Goal: Communication & Community: Ask a question

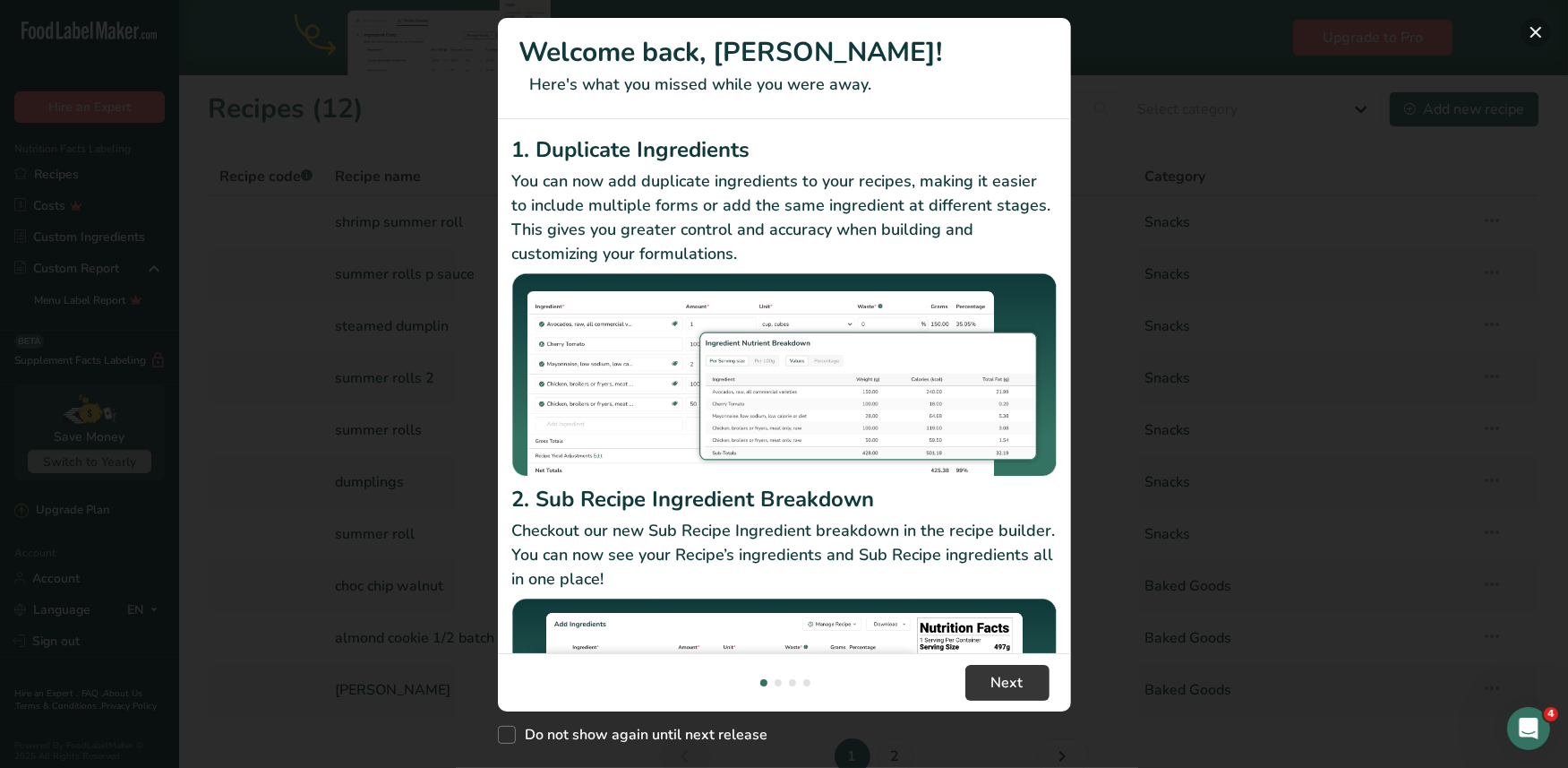
click at [1526, 31] on button "New Features" at bounding box center [1536, 33] width 29 height 29
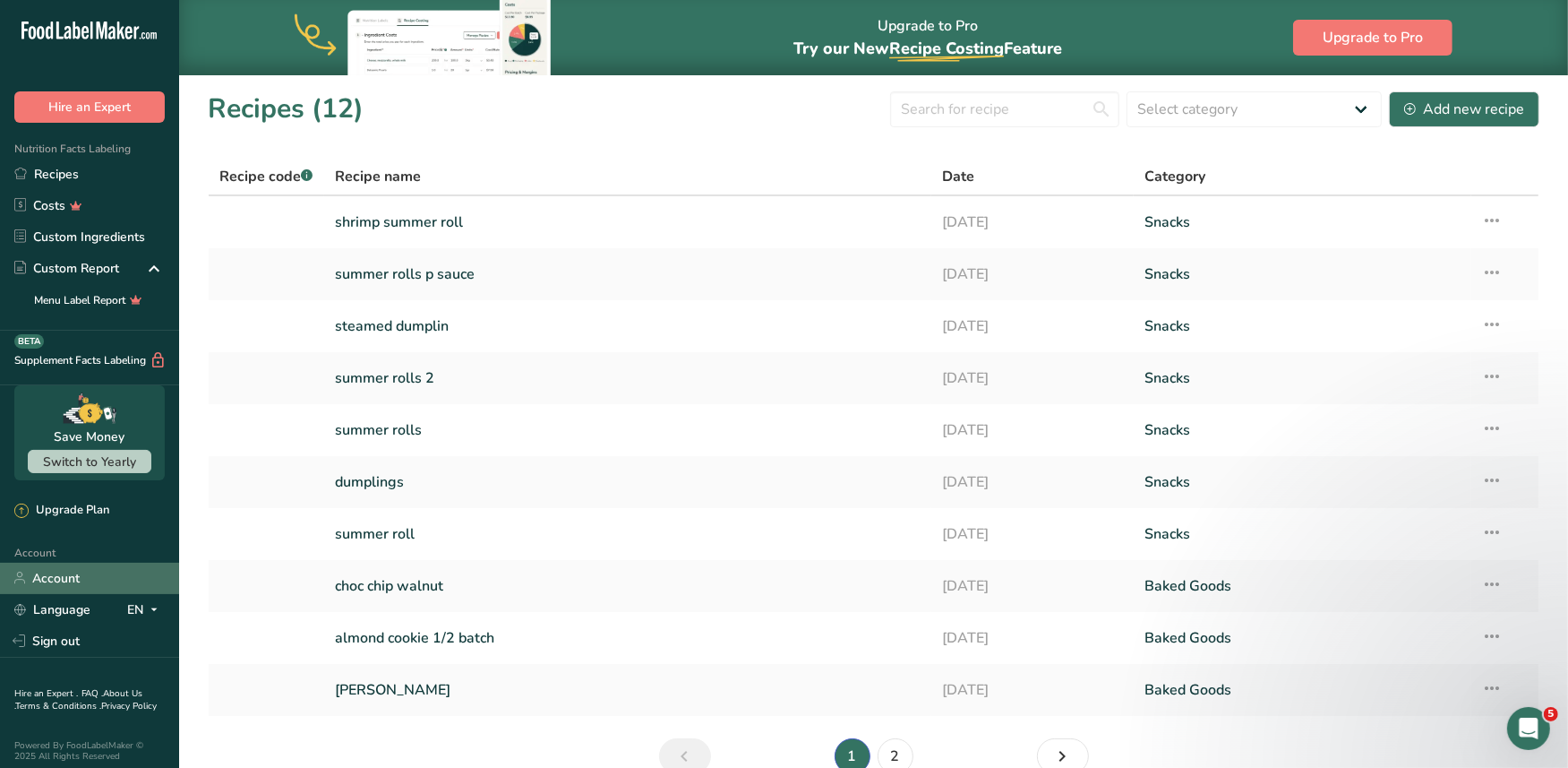
click at [60, 579] on link "Account" at bounding box center [89, 578] width 179 height 32
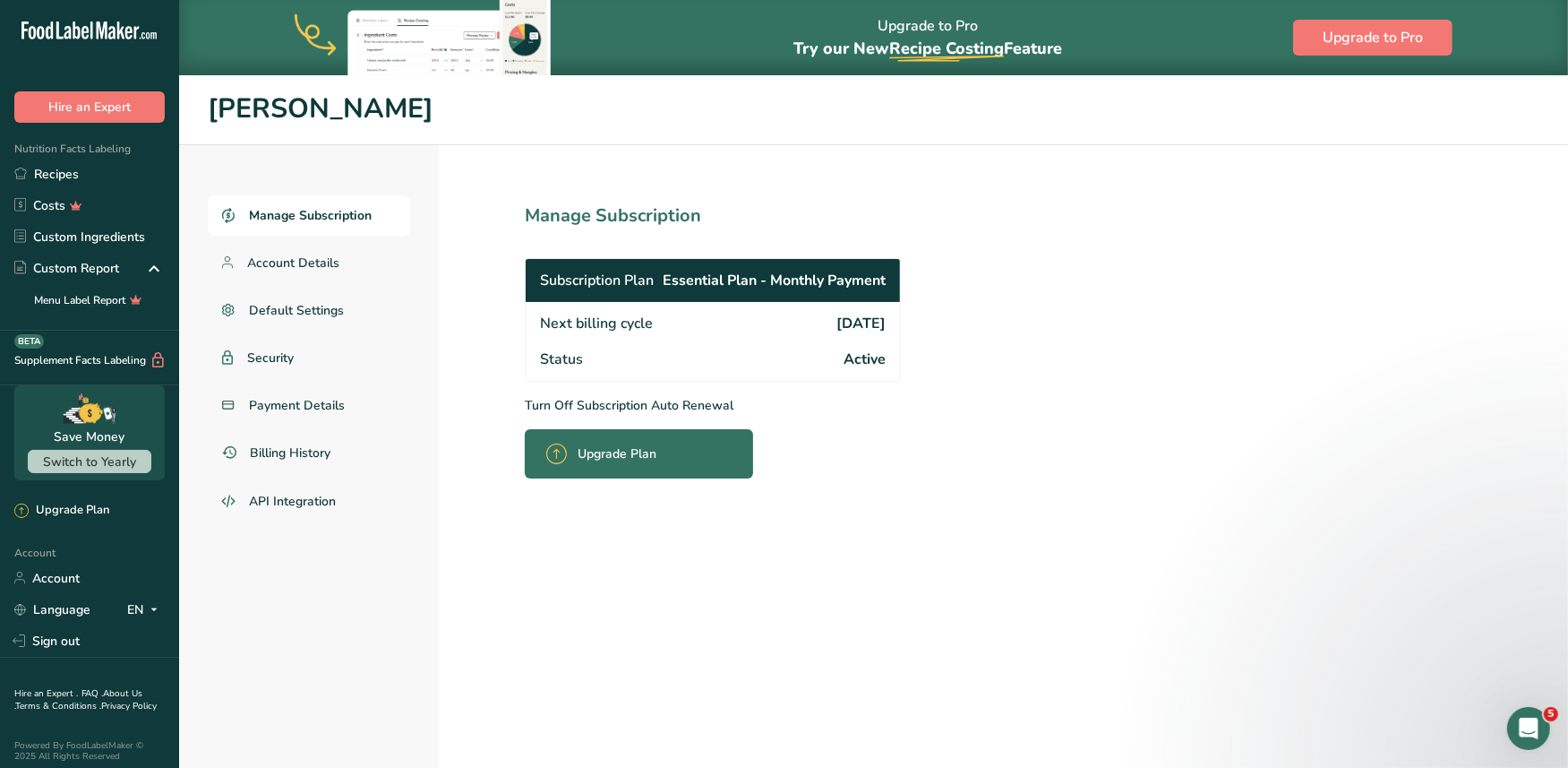
click at [1529, 713] on div "Open Intercom Messenger" at bounding box center [1527, 726] width 59 height 59
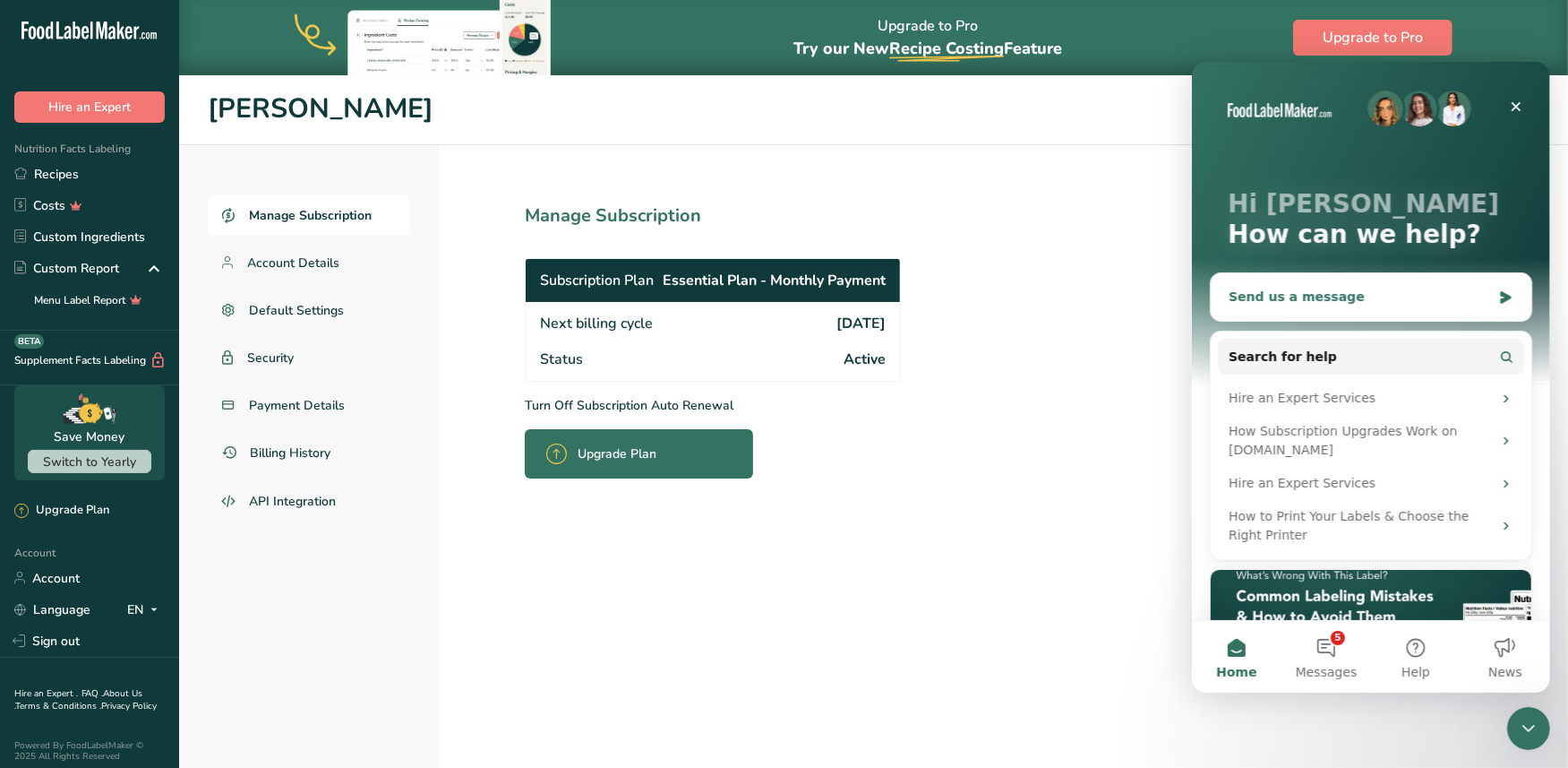
click at [1322, 302] on div "Send us a message" at bounding box center [1358, 295] width 263 height 19
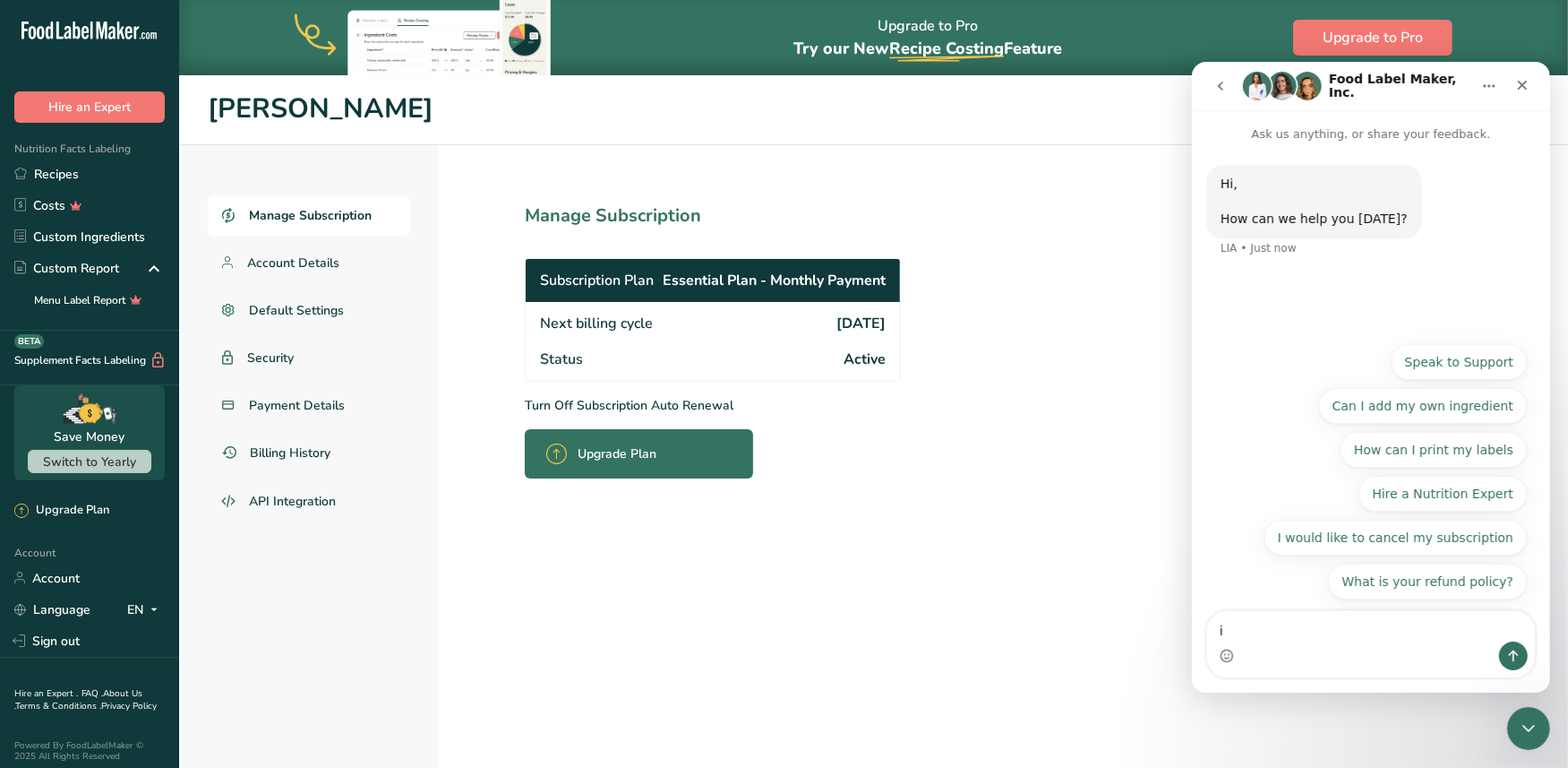
type textarea "i"
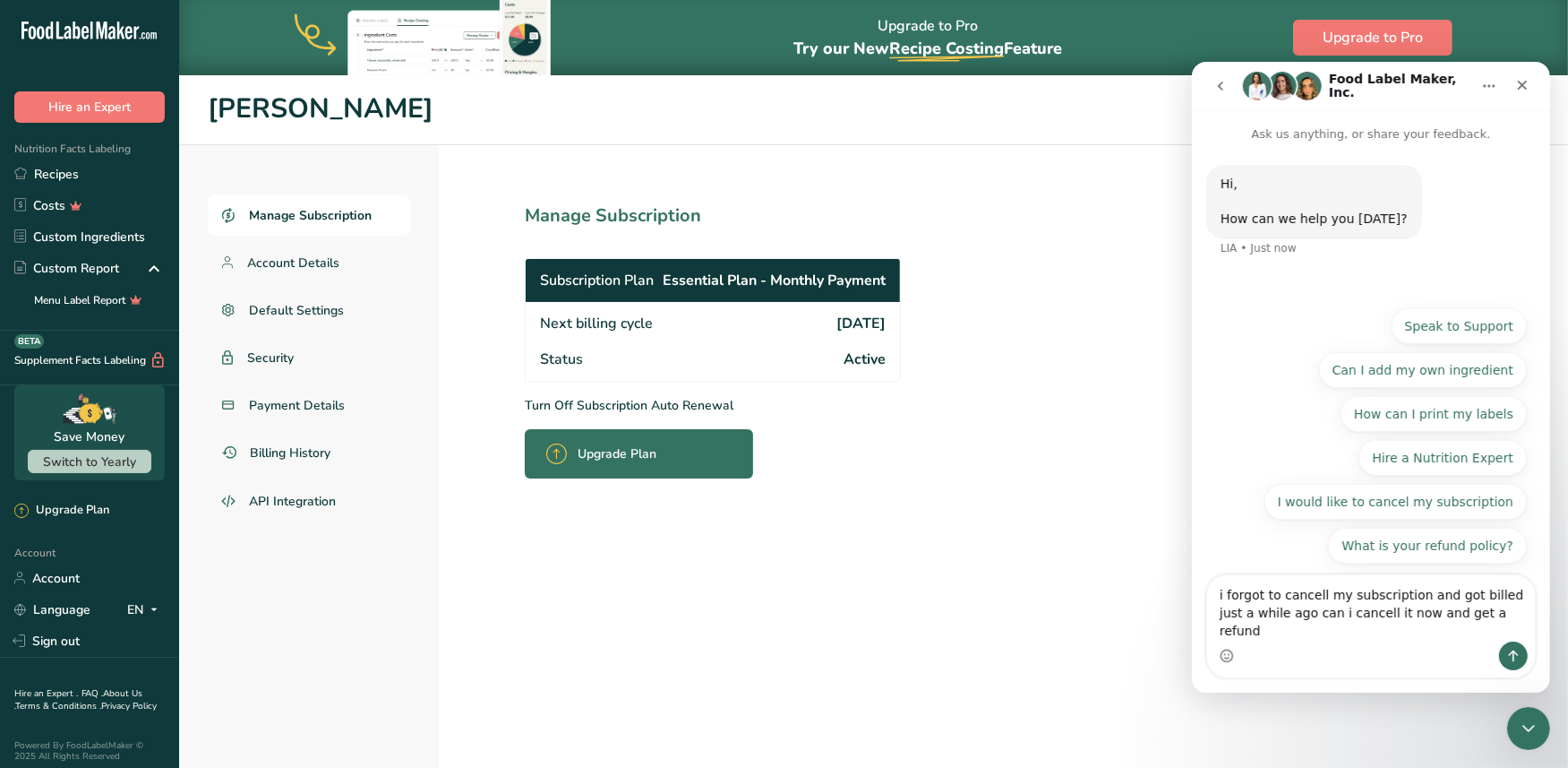
type textarea "i forgot to cancell my subscription and got billed just a while ago can i cance…"
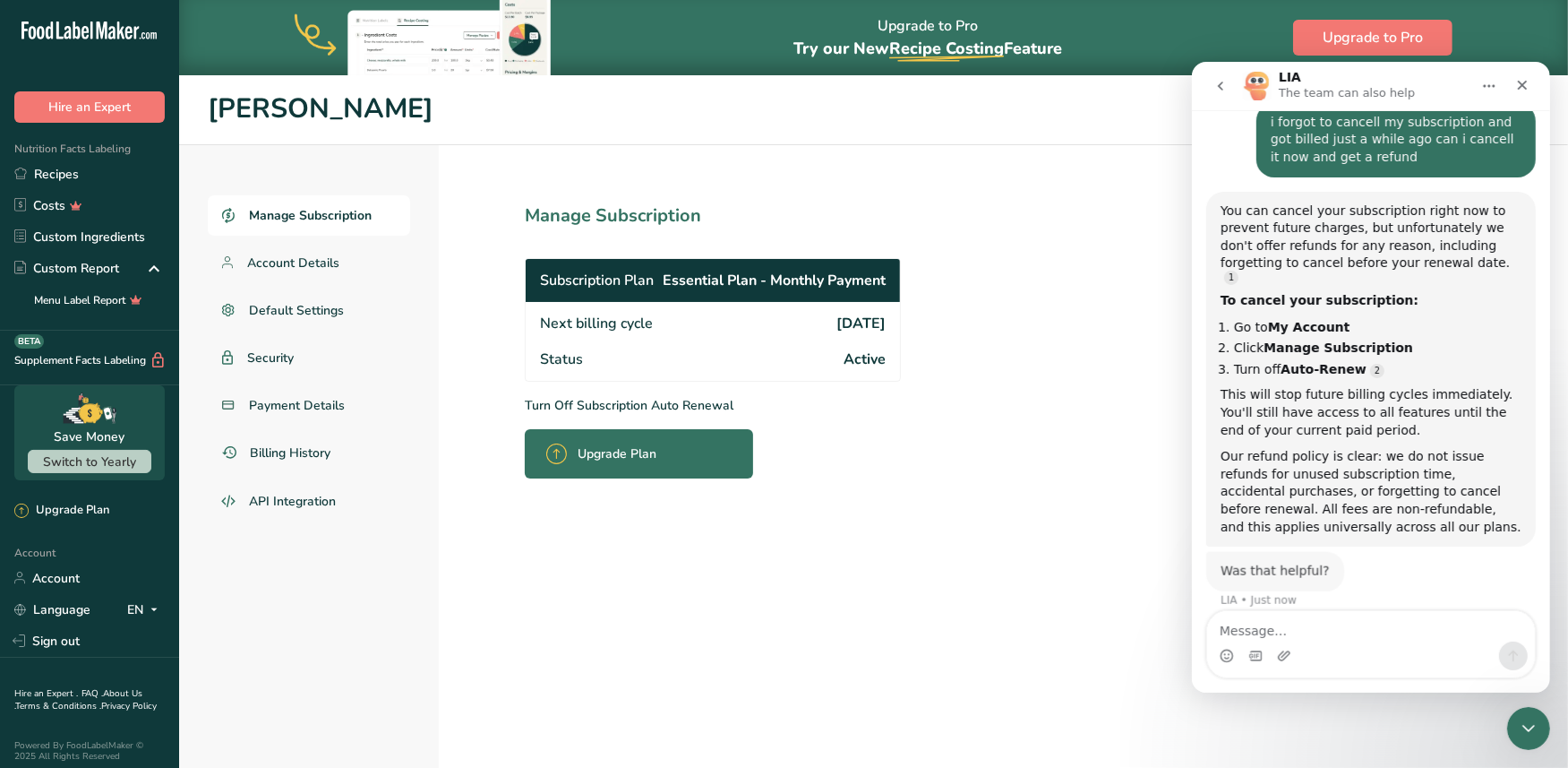
scroll to position [154, 0]
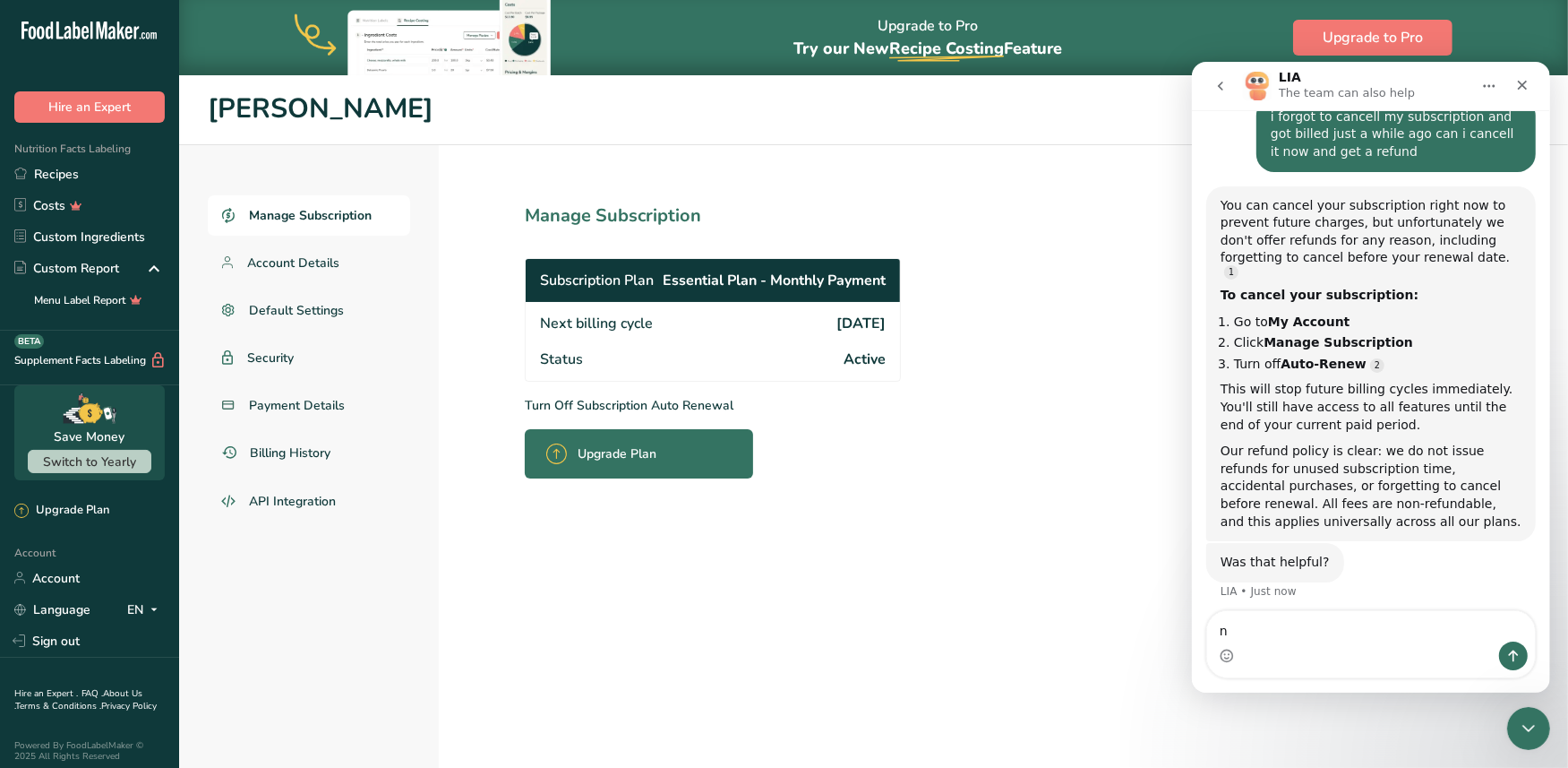
type textarea "no"
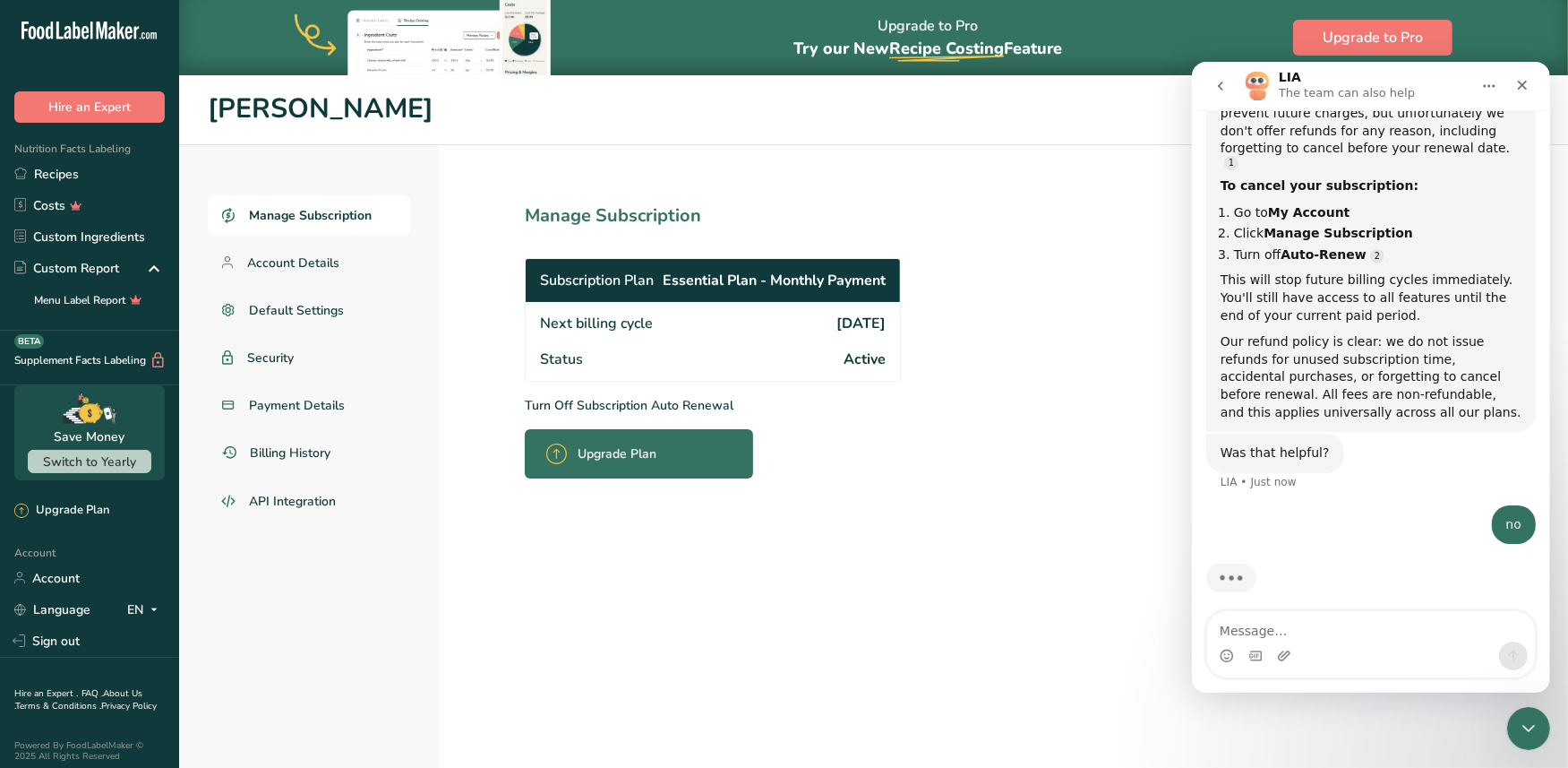
scroll to position [264, 0]
type textarea "i need to speak to an agent"
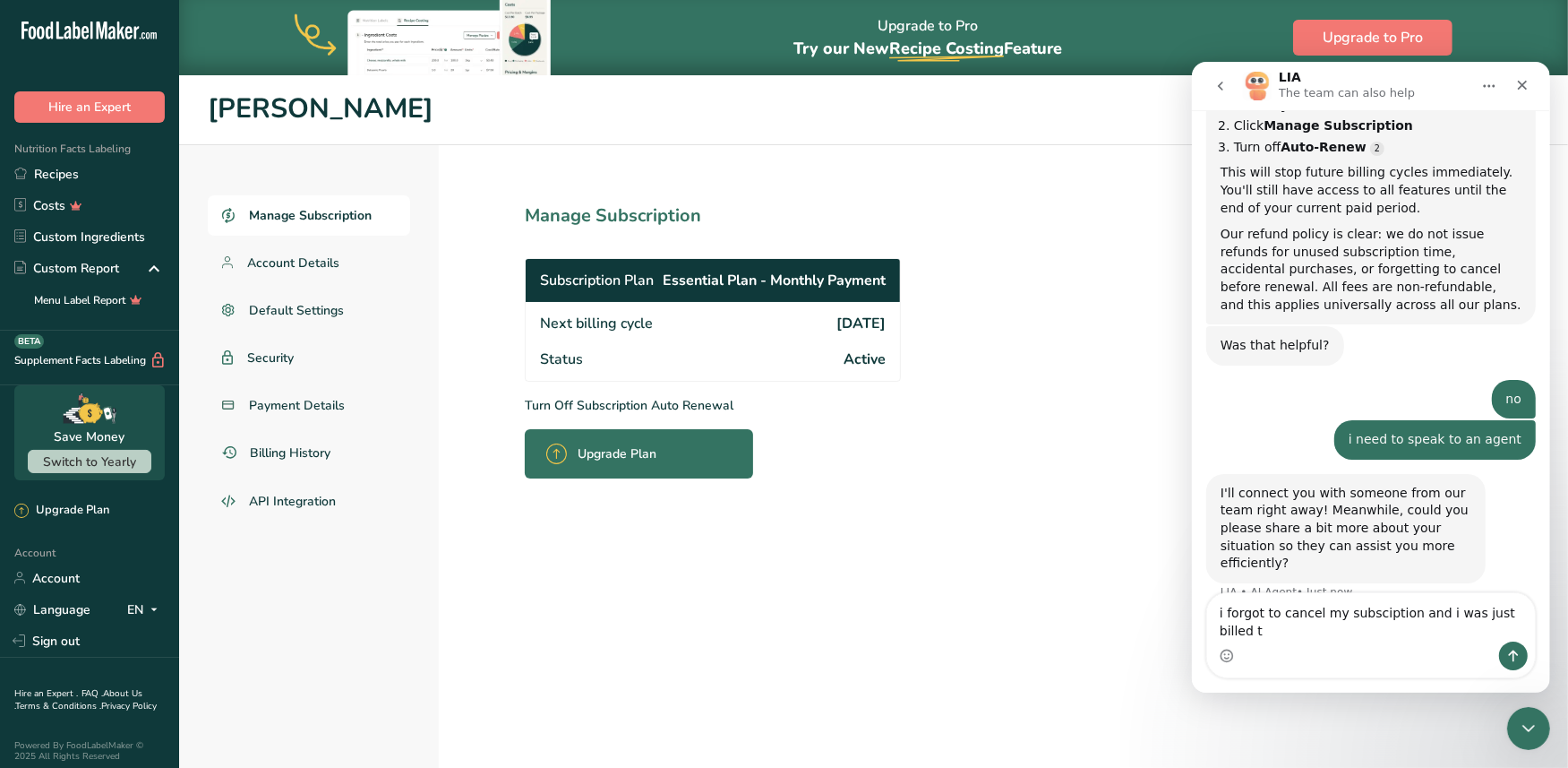
scroll to position [389, 0]
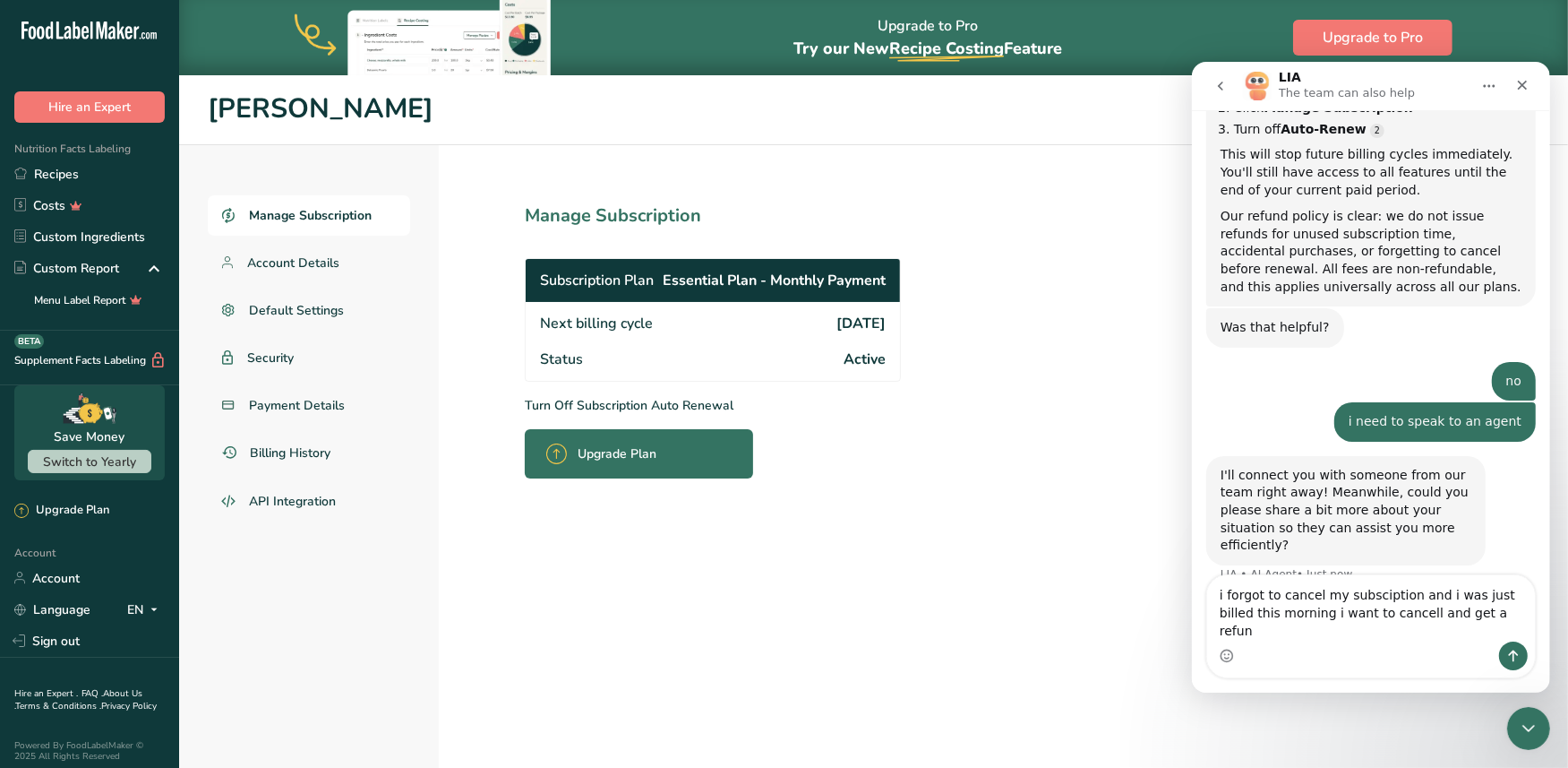
type textarea "i forgot to cancel my subsciption and i was just billed this morning i want to …"
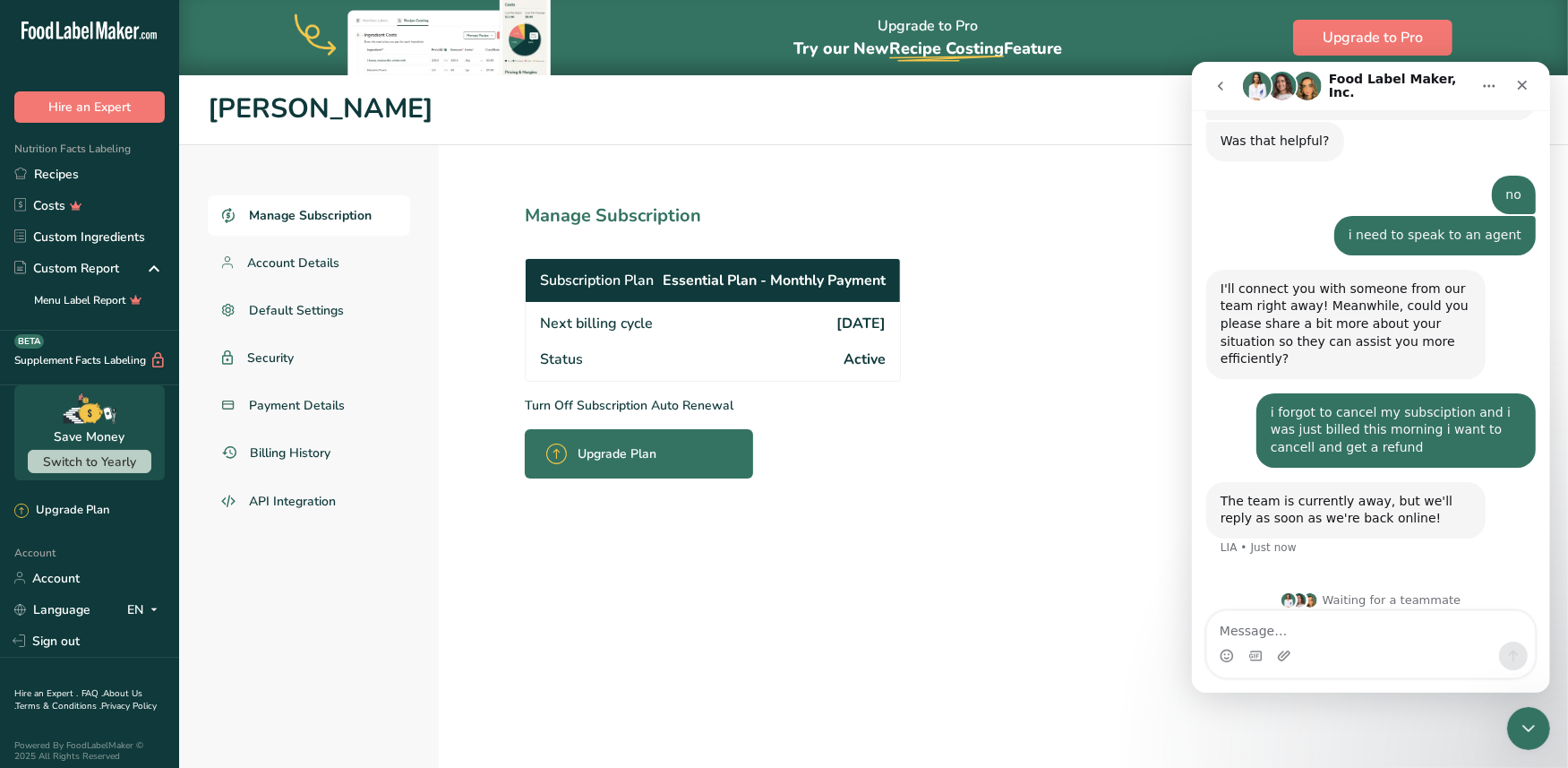
scroll to position [581, 0]
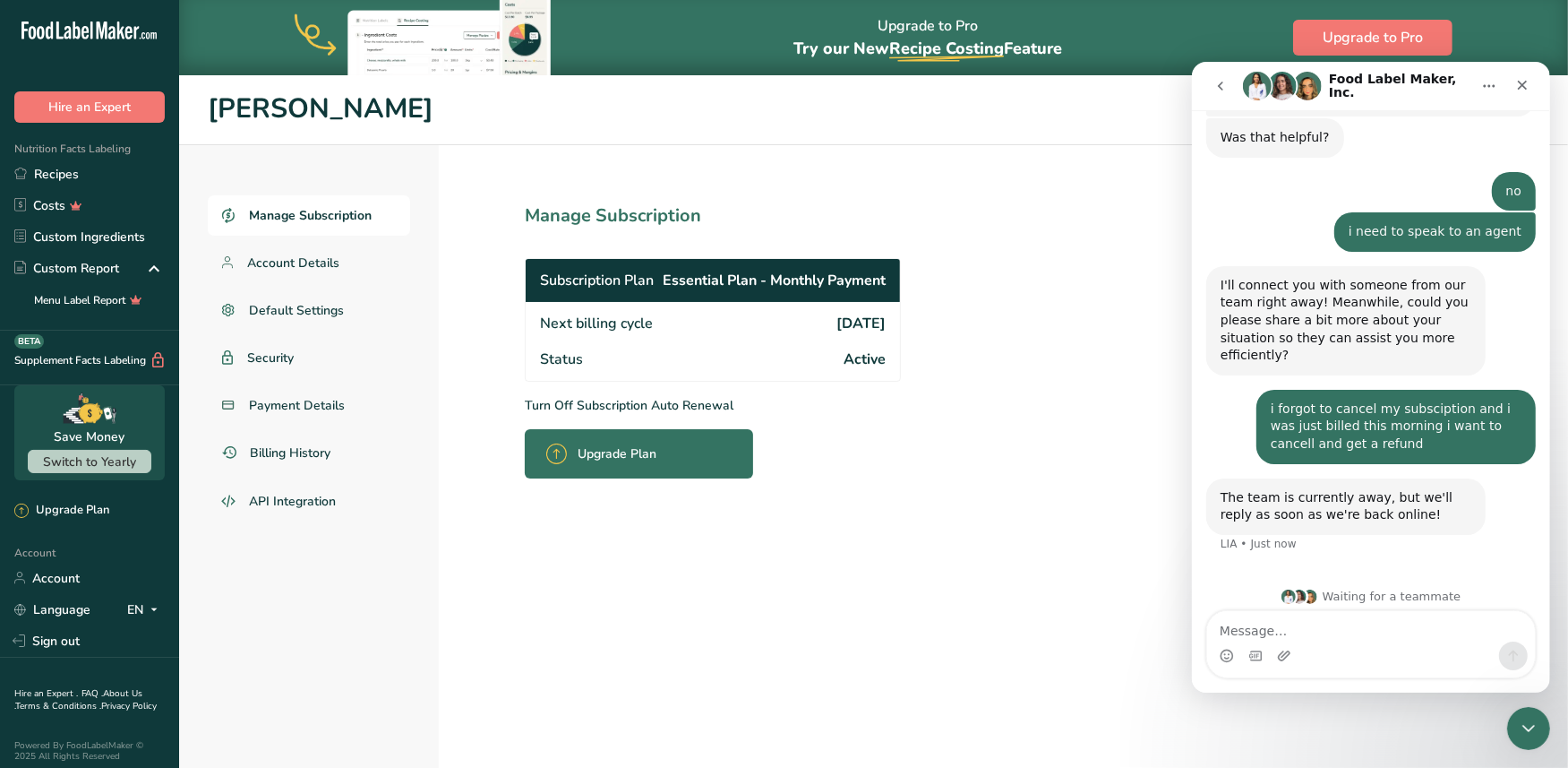
click at [1284, 637] on textarea "Message…" at bounding box center [1370, 625] width 328 height 31
type textarea "j"
type textarea "how long is that?"
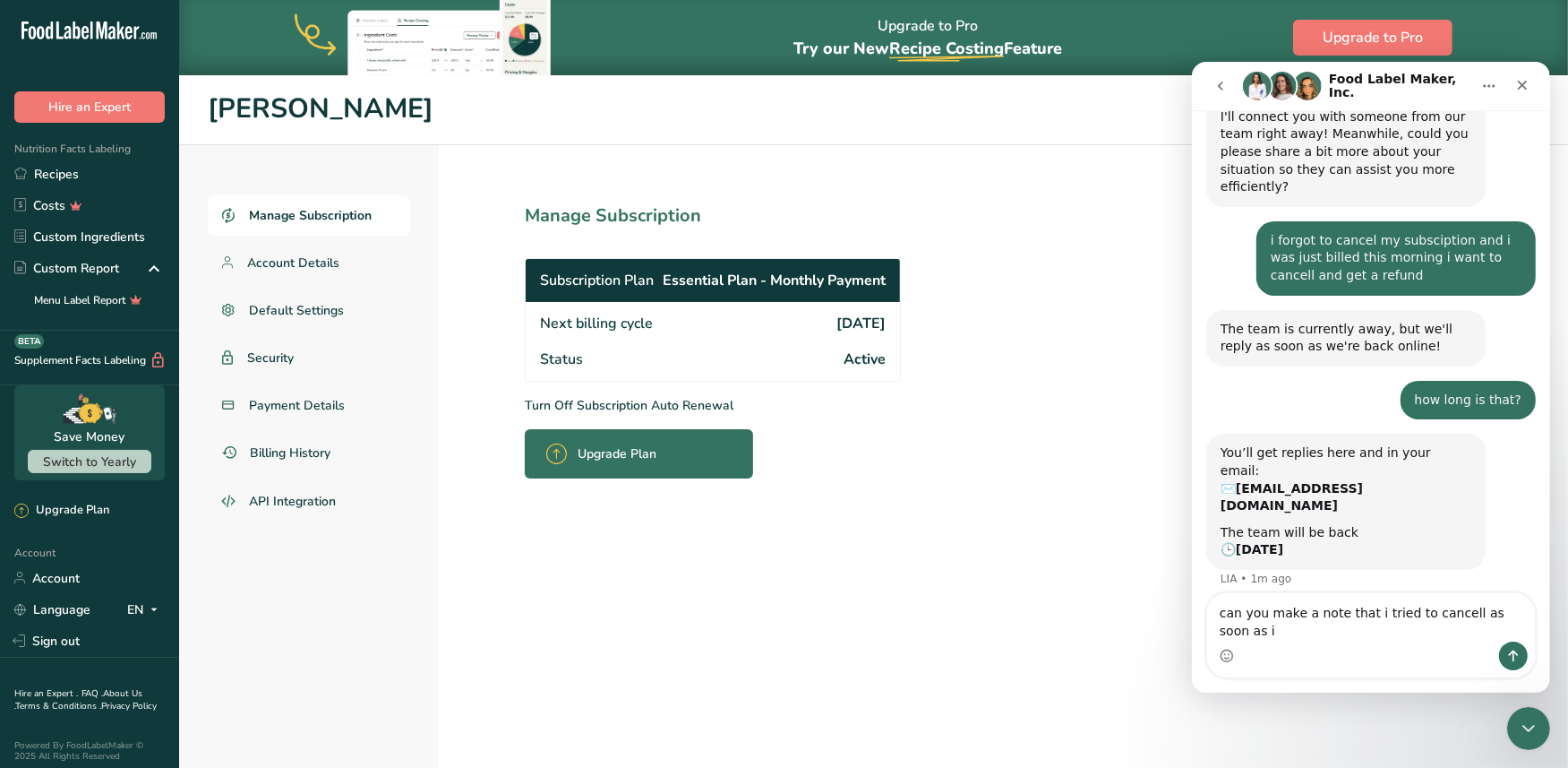
scroll to position [767, 0]
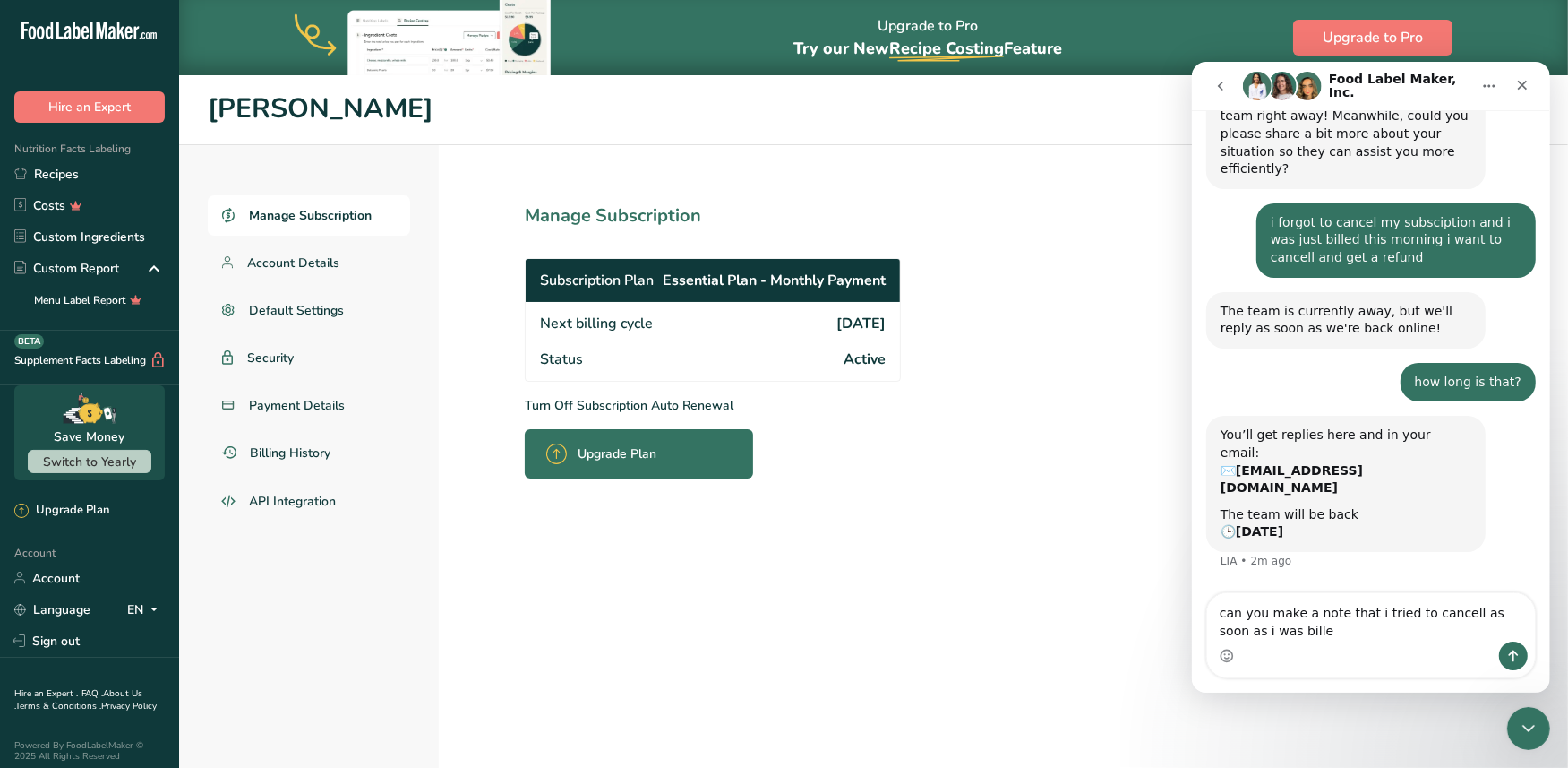
type textarea "can you make a note that i tried to cancell as soon as i was billed"
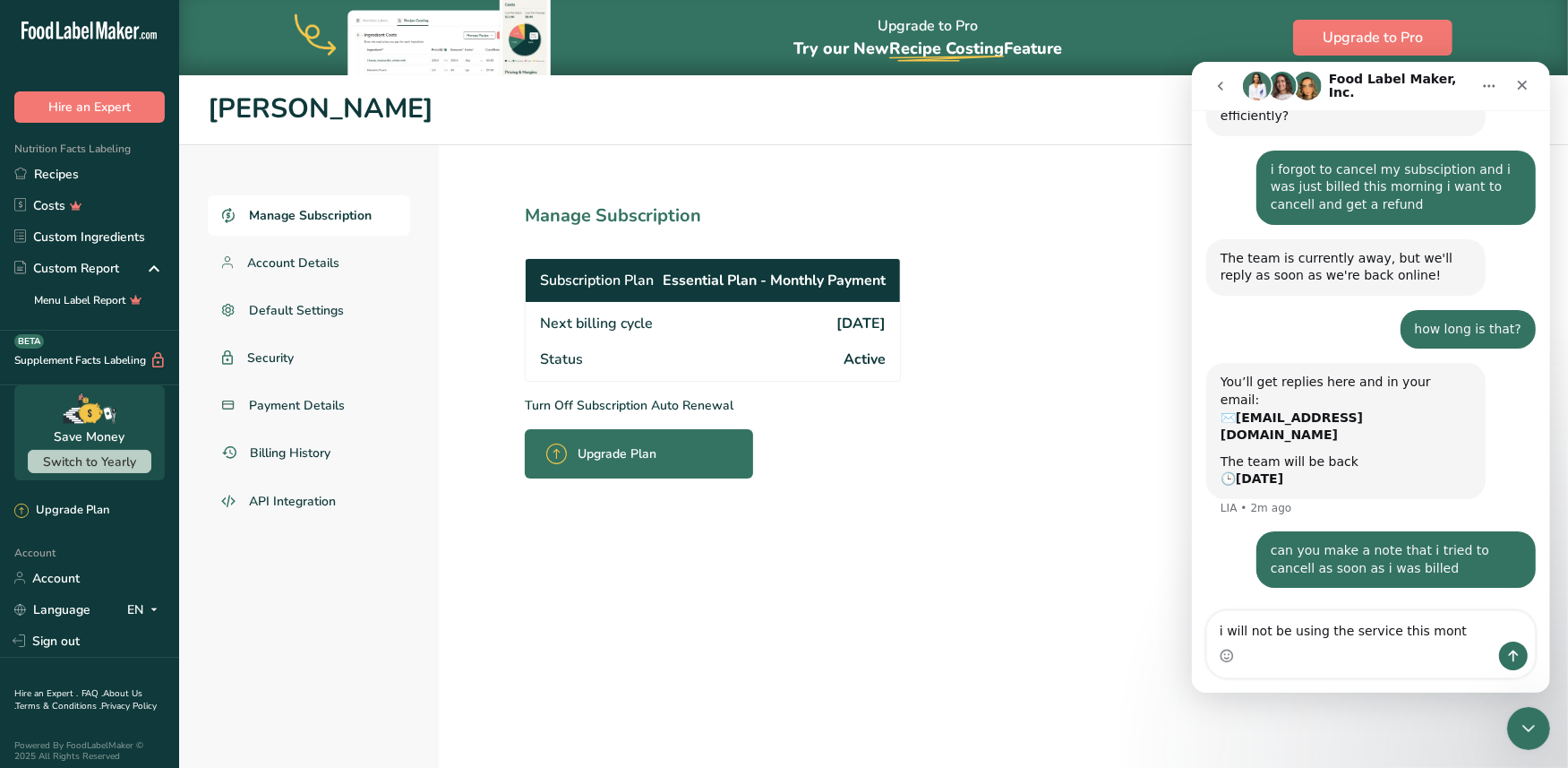
type textarea "i will not be using the service this month"
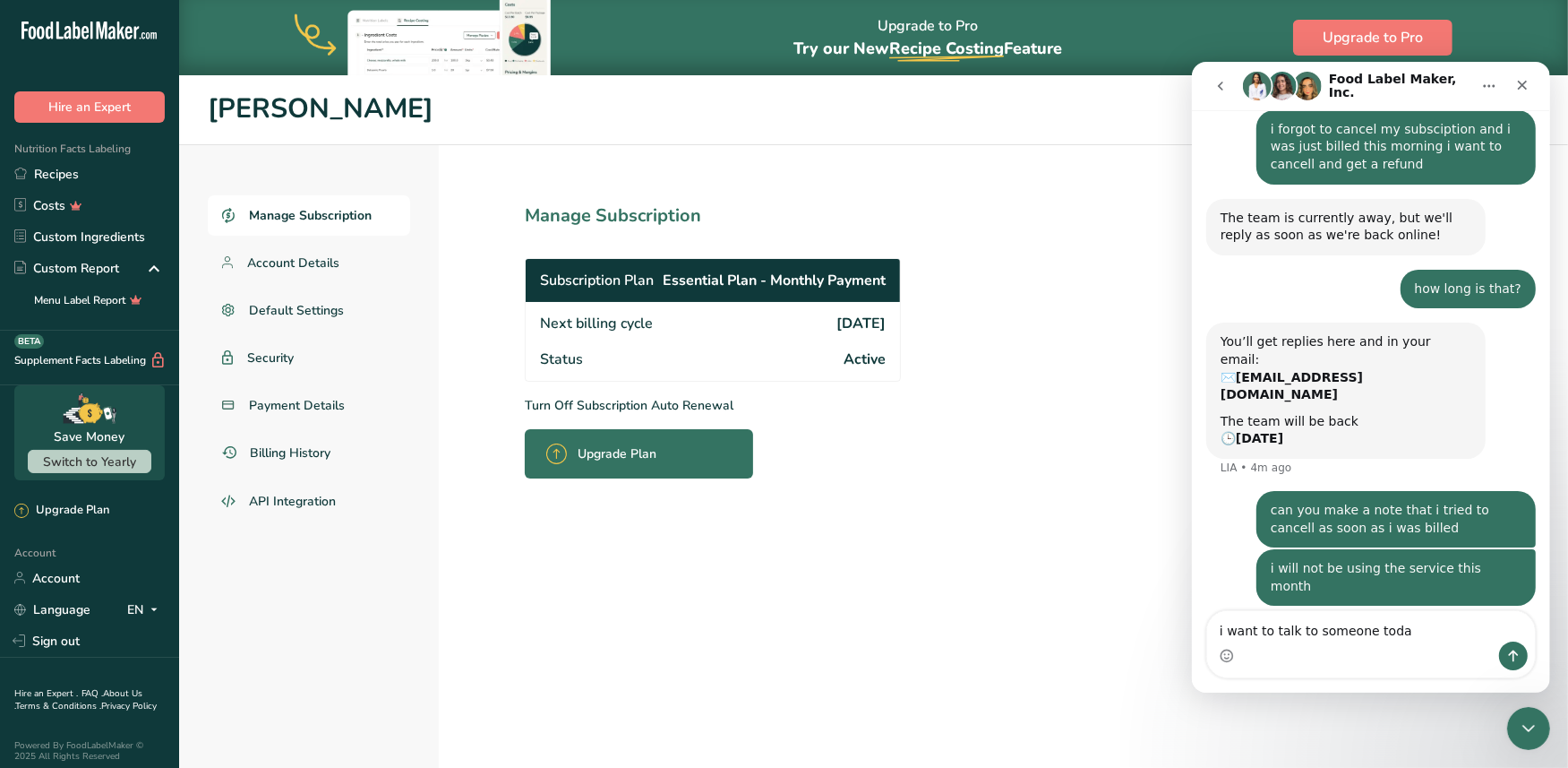
type textarea "i want to talk to someone [DATE]"
